Goal: Register for event/course

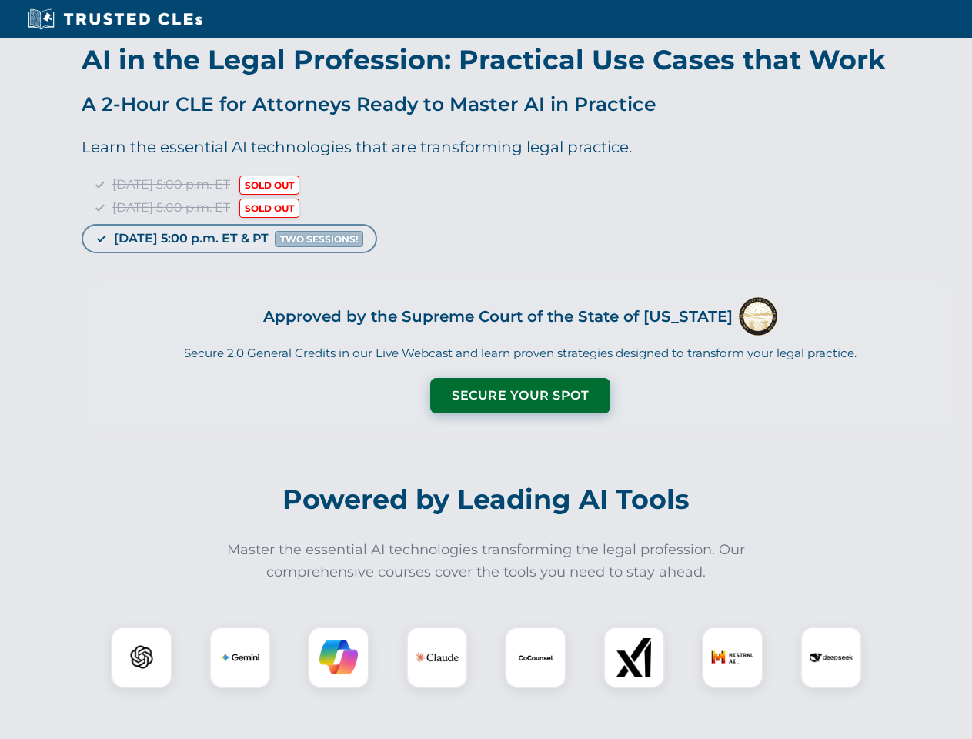
click at [519, 396] on button "Secure Your Spot" at bounding box center [520, 395] width 180 height 35
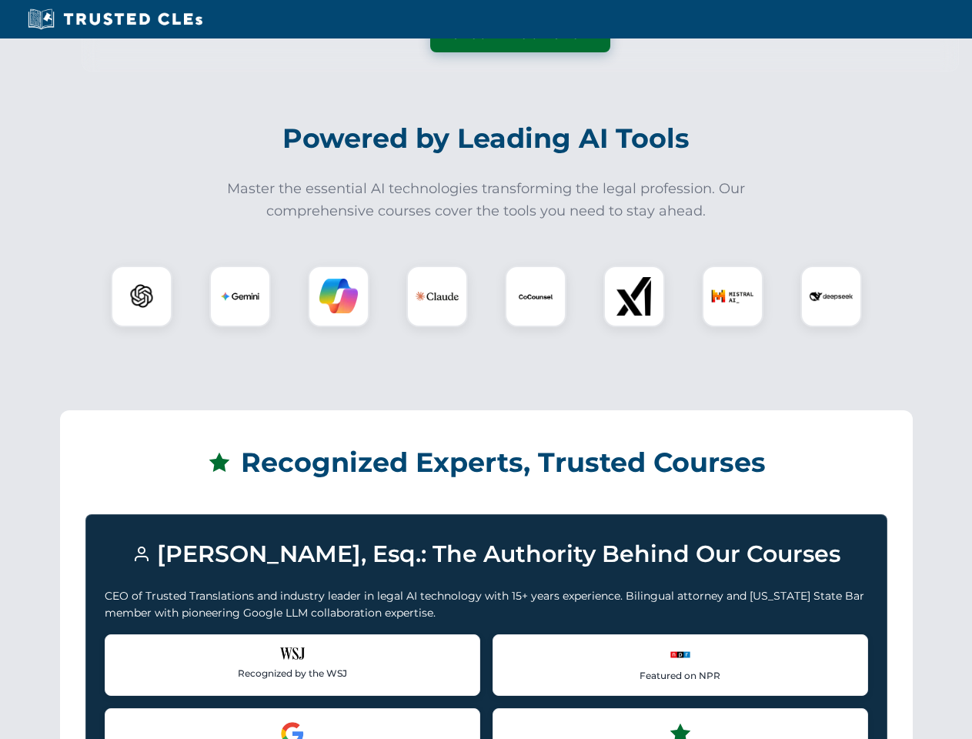
click at [142, 657] on div "Recognized by the WSJ [PERSON_NAME] was featured for his expertise in AI legal …" at bounding box center [293, 665] width 376 height 62
click at [240, 657] on div "Recognized by the WSJ [PERSON_NAME] was featured for his expertise in AI legal …" at bounding box center [293, 665] width 376 height 62
